Goal: Task Accomplishment & Management: Use online tool/utility

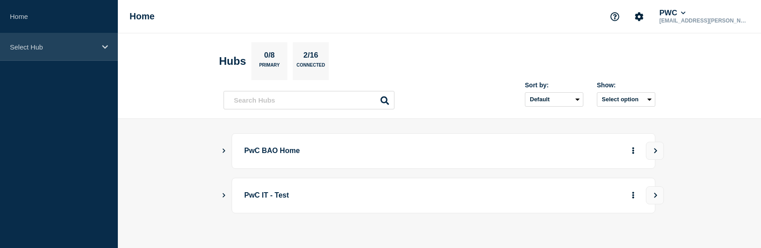
click at [21, 52] on div "Select Hub" at bounding box center [59, 46] width 118 height 27
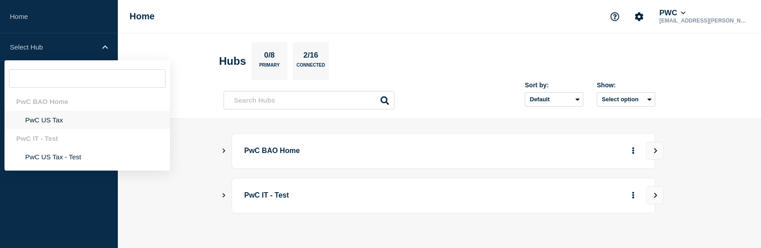
click at [54, 122] on li "PwC US Tax" at bounding box center [86, 120] width 165 height 18
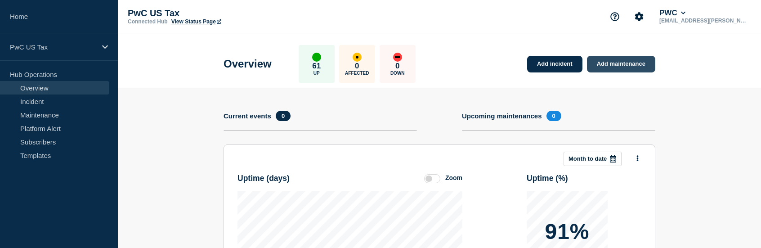
click at [637, 59] on link "Add maintenance" at bounding box center [621, 64] width 68 height 17
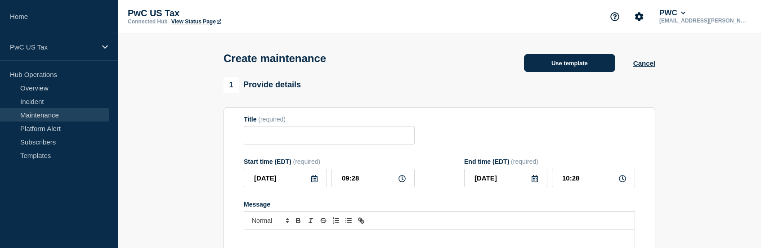
click at [597, 69] on button "Use template" at bounding box center [569, 63] width 91 height 18
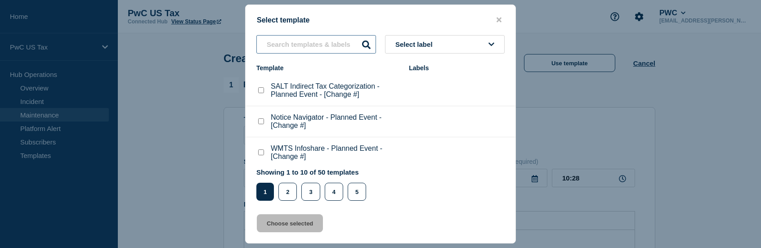
click at [328, 42] on input "text" at bounding box center [316, 44] width 120 height 18
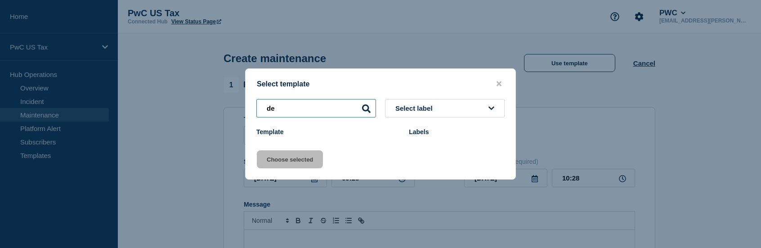
type input "d"
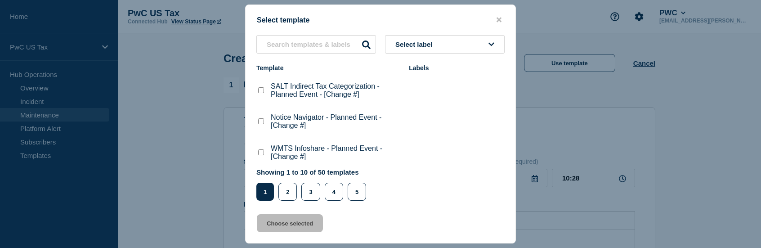
click at [341, 94] on p "SALT Indirect Tax Categorization - Planned Event - [Change #]" at bounding box center [335, 90] width 129 height 16
click at [499, 19] on icon "close button" at bounding box center [498, 20] width 5 height 5
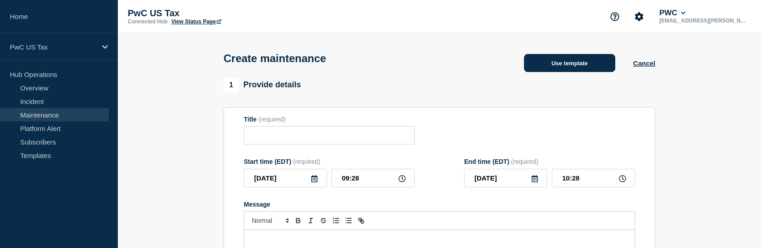
click at [573, 71] on button "Use template" at bounding box center [569, 63] width 91 height 18
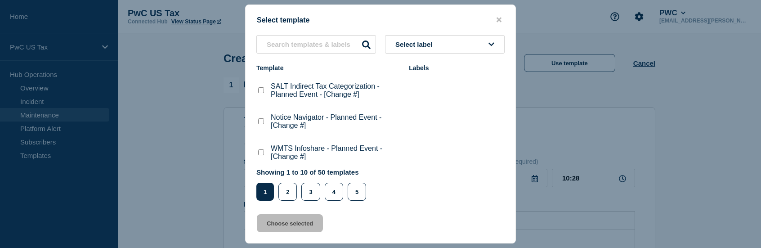
click at [285, 153] on p "WMTS Infoshare - Planned Event - [Change #]" at bounding box center [335, 152] width 129 height 16
click at [261, 154] on checkbox"] "WMTS Infoshare - Planned Event - [Change #] checkbox" at bounding box center [261, 152] width 6 height 6
checkbox checkbox"] "true"
click at [297, 224] on button "Choose selected" at bounding box center [290, 223] width 66 height 18
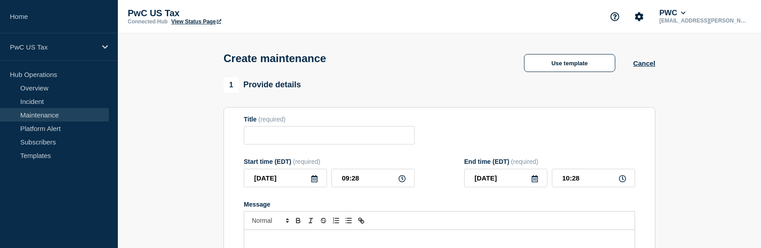
type input "WMTS Infoshare - Planned Event - [Change #]"
type input "11:28"
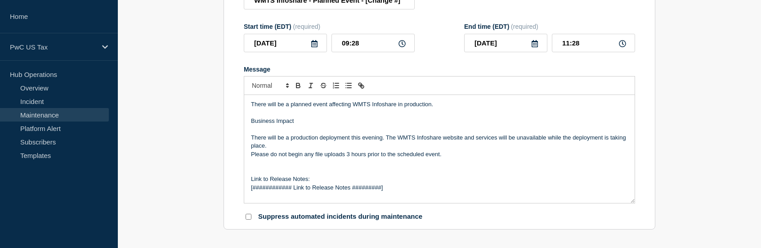
click at [46, 113] on link "Maintenance" at bounding box center [54, 114] width 109 height 13
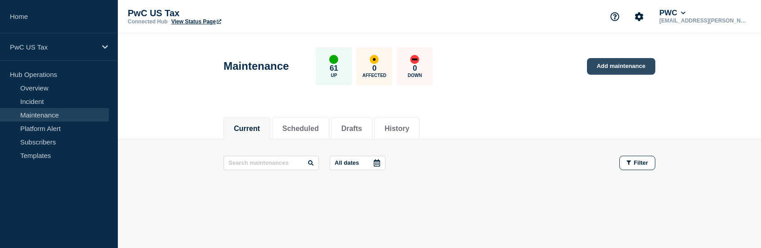
click at [626, 70] on link "Add maintenance" at bounding box center [621, 66] width 68 height 17
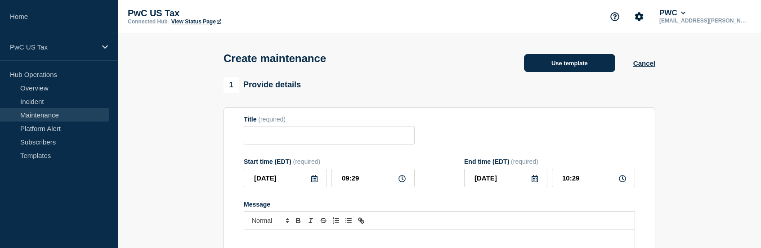
click at [591, 61] on button "Use template" at bounding box center [569, 63] width 91 height 18
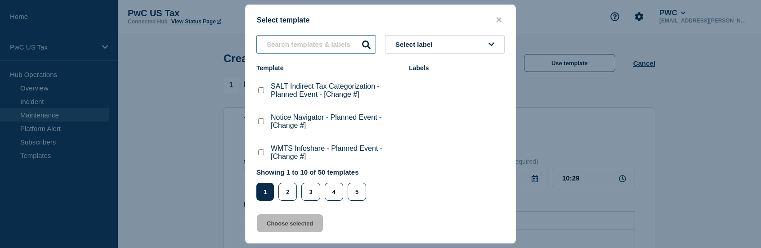
click at [326, 45] on input "text" at bounding box center [316, 44] width 120 height 18
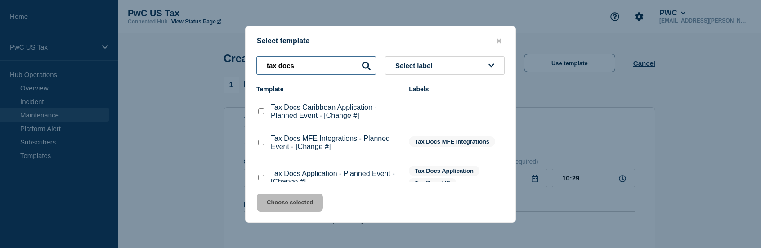
type input "tax docs"
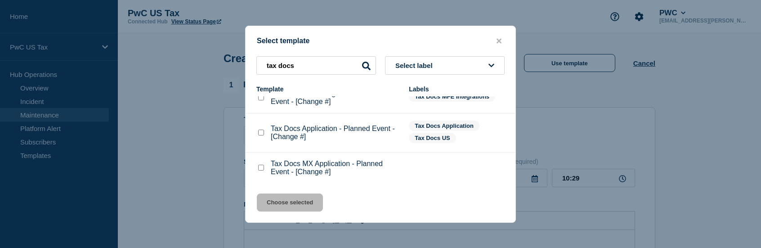
scroll to position [47, 0]
click at [285, 133] on p "Tax Docs Application - Planned Event - [Change #]" at bounding box center [335, 132] width 129 height 16
click at [262, 133] on checkbox"] "Tax Docs Application - Planned Event - [Change #] checkbox" at bounding box center [261, 132] width 6 height 6
checkbox checkbox"] "true"
click at [292, 205] on button "Choose selected" at bounding box center [290, 202] width 66 height 18
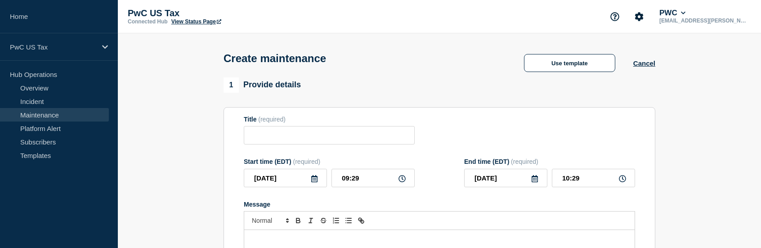
type input "Tax Docs Application - Planned Event - [Change #]"
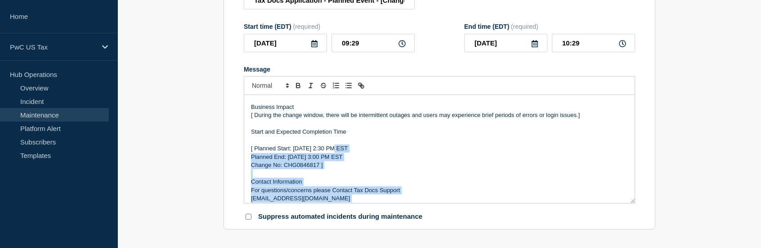
scroll to position [0, 0]
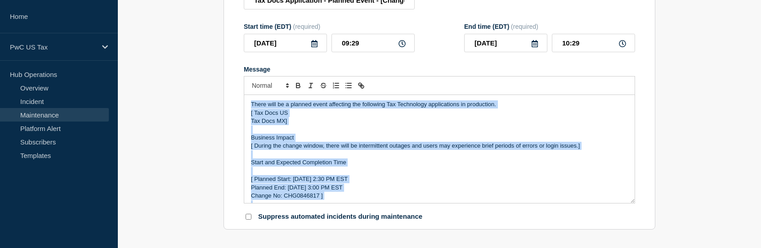
drag, startPoint x: 442, startPoint y: 196, endPoint x: 238, endPoint y: 103, distance: 223.8
click at [238, 103] on section "Title (required) Tax Docs Application - Planned Event - [Change #] Start time (…" at bounding box center [440, 101] width 432 height 258
copy div "There will be a planned event affecting the following Tax Technology applicatio…"
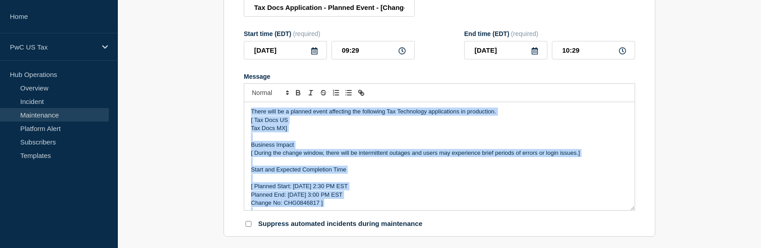
scroll to position [90, 0]
